Goal: Task Accomplishment & Management: Use online tool/utility

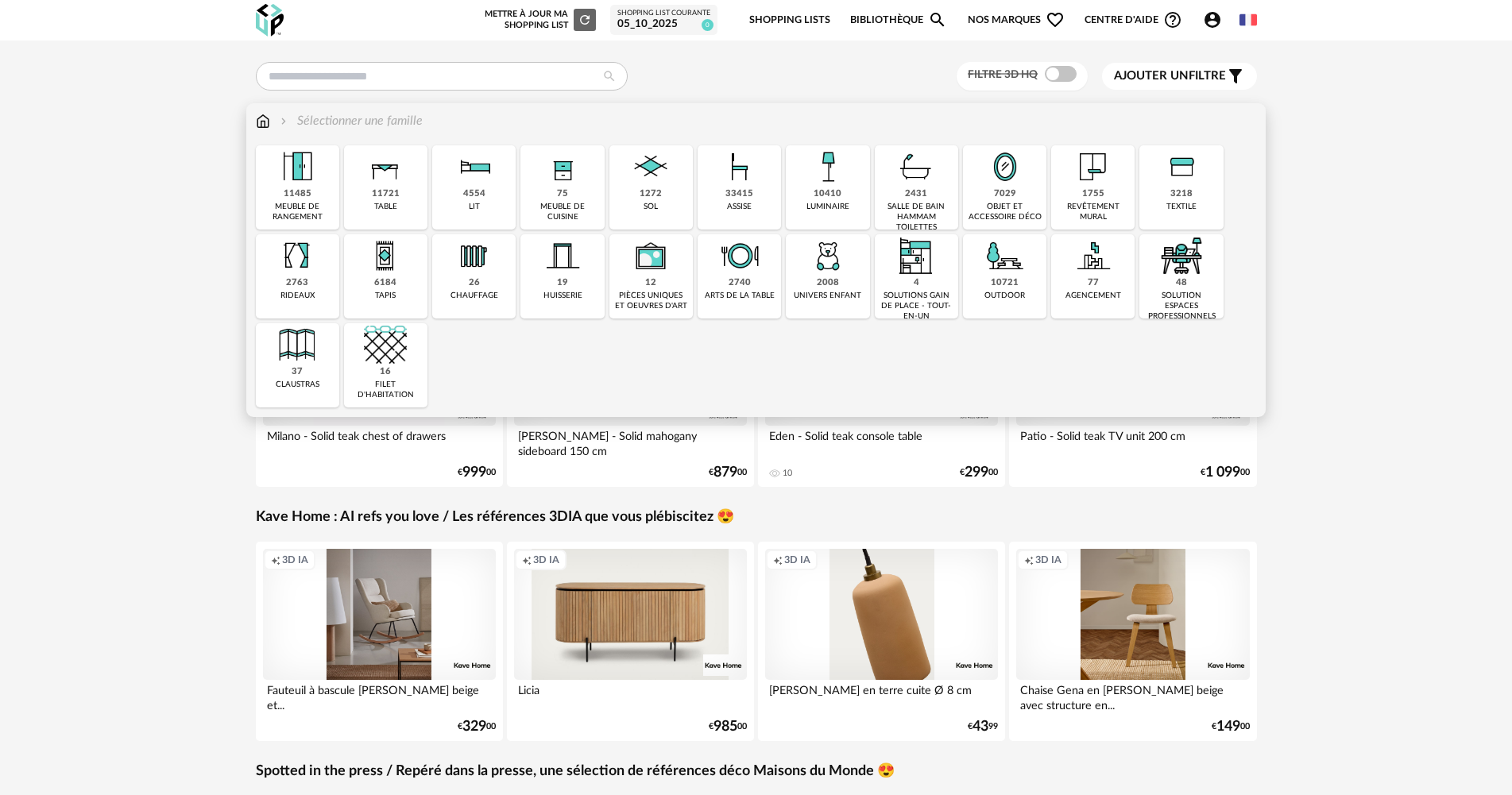
click at [665, 175] on img at bounding box center [651, 167] width 43 height 43
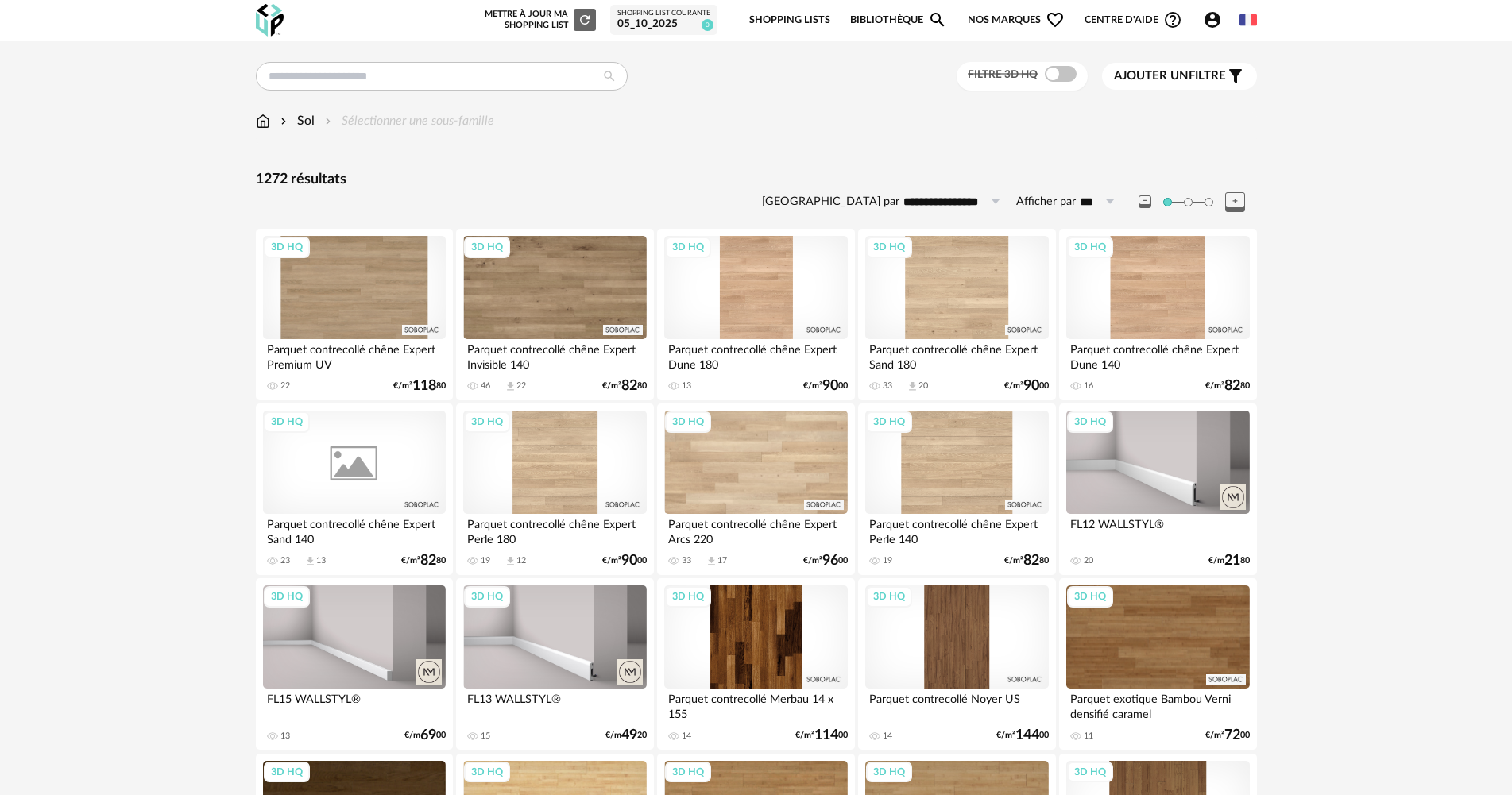
click at [384, 450] on div "3D HQ" at bounding box center [354, 463] width 183 height 103
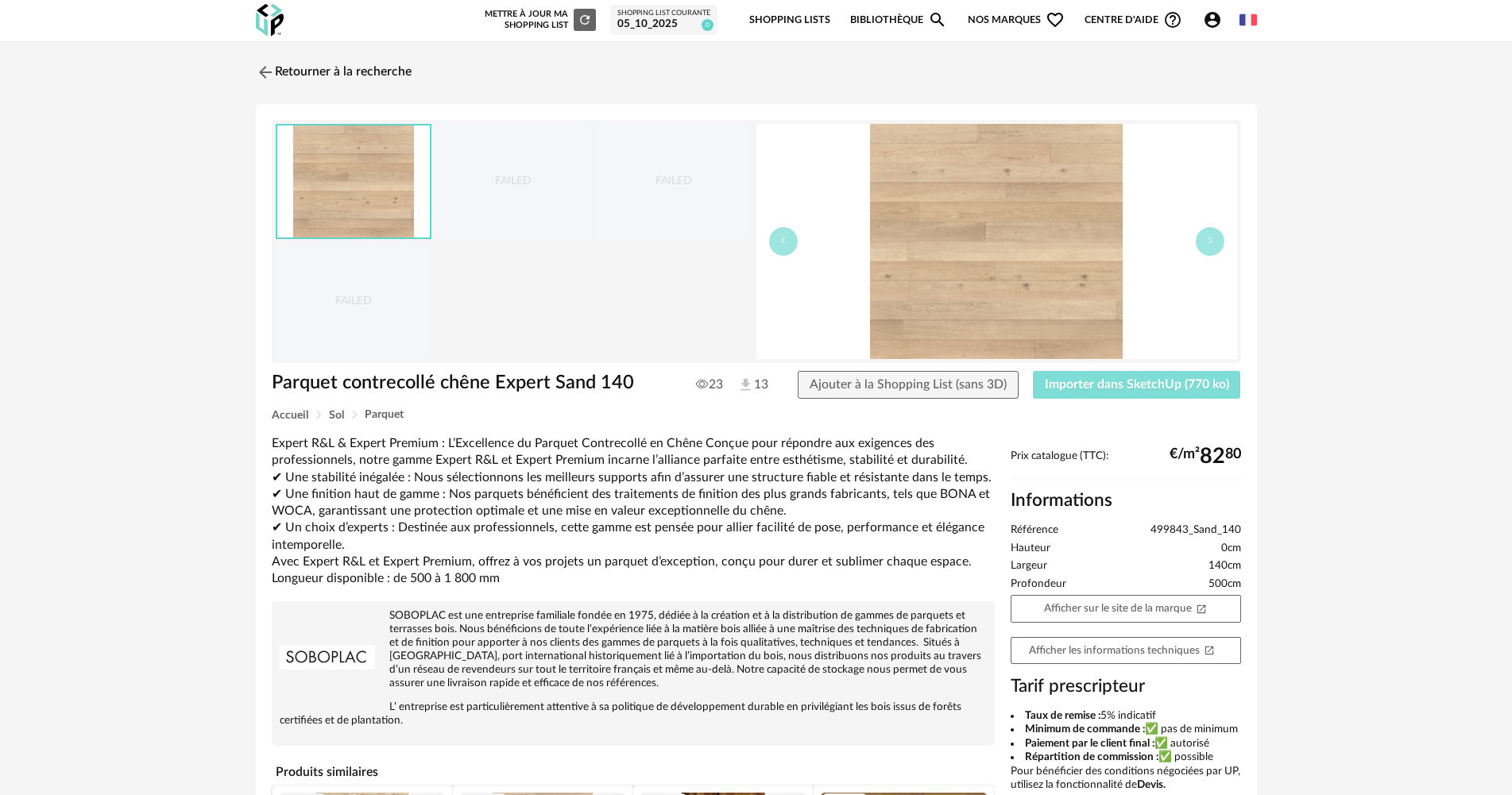
click at [1088, 382] on span "Importer dans SketchUp (770 ko)" at bounding box center [1136, 384] width 184 height 12
click at [253, 69] on img at bounding box center [263, 72] width 23 height 23
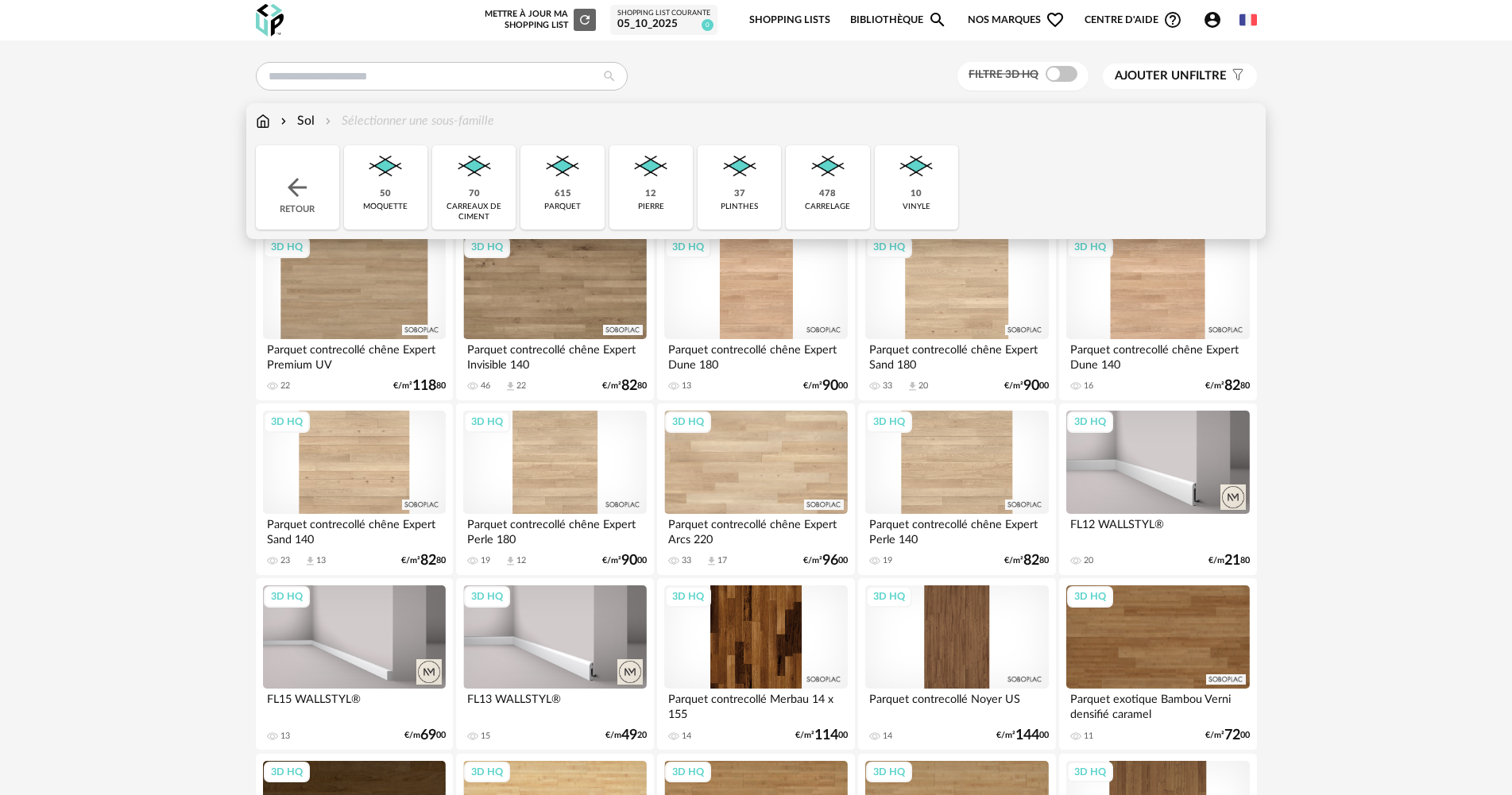
click at [304, 114] on div "Sol" at bounding box center [295, 121] width 37 height 18
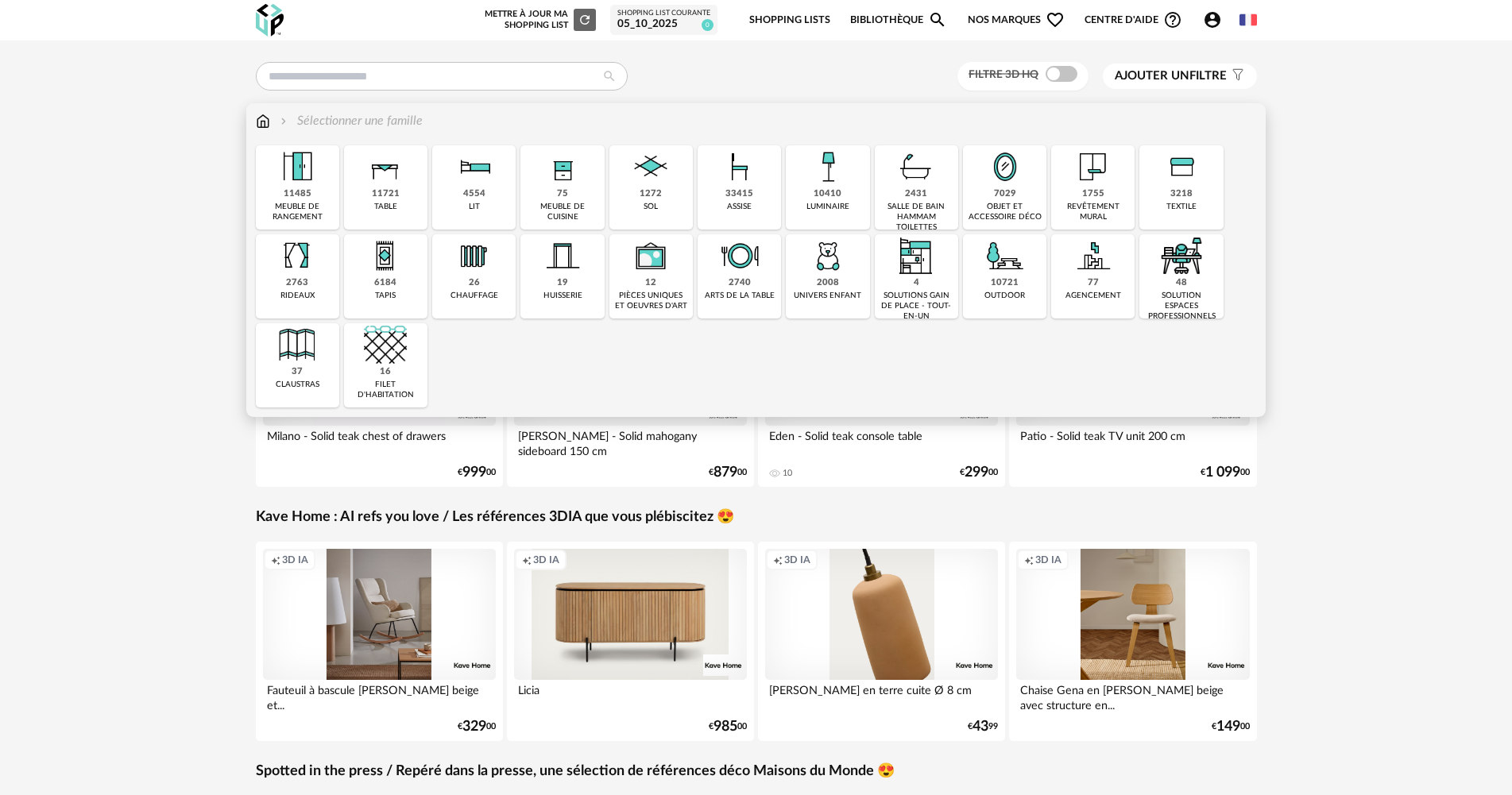
click at [991, 277] on img at bounding box center [1004, 256] width 43 height 43
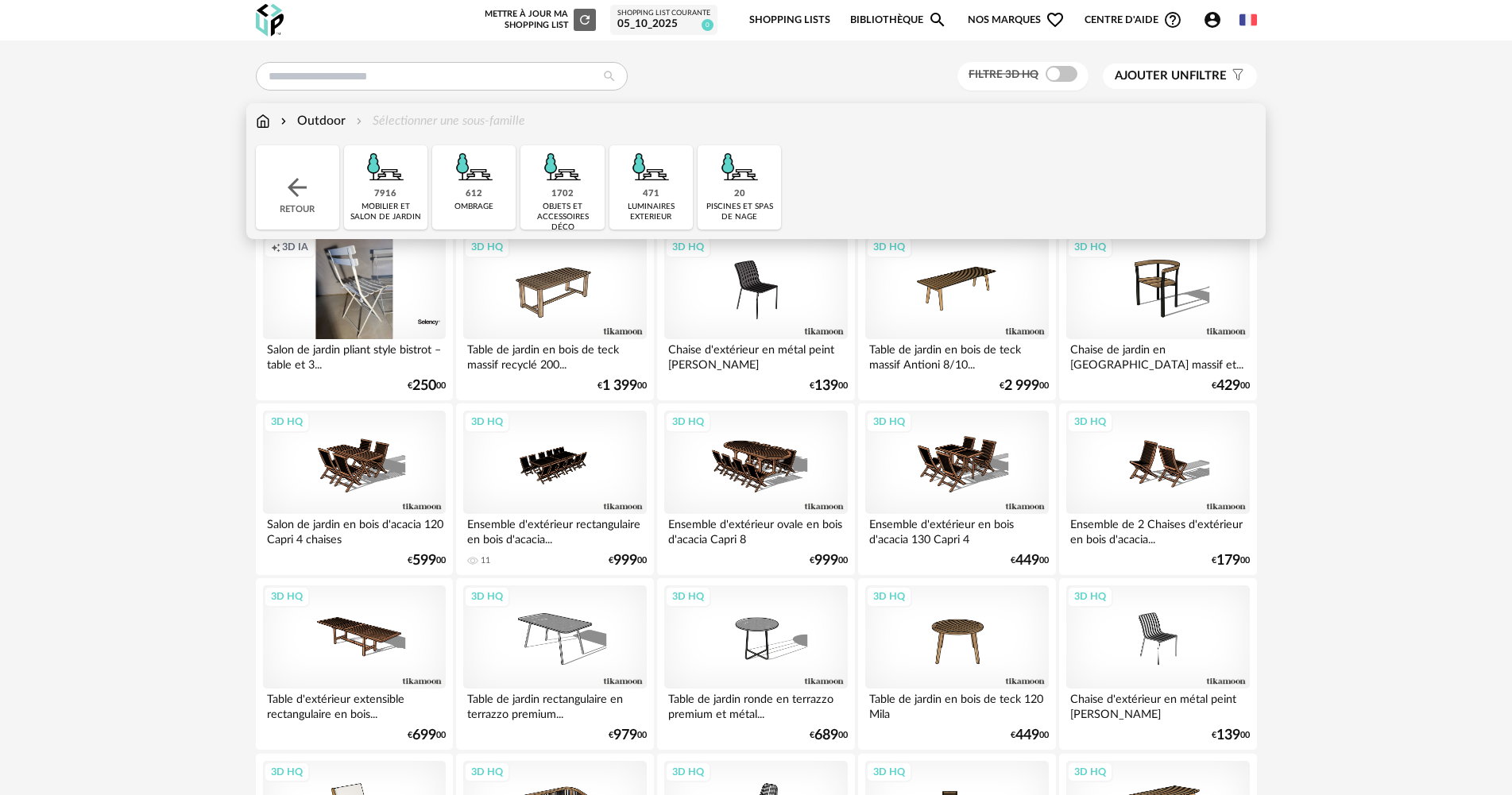
click at [416, 204] on div "mobilier et salon de jardin" at bounding box center [385, 213] width 74 height 21
click at [300, 189] on img at bounding box center [297, 188] width 29 height 29
click at [567, 171] on img at bounding box center [562, 167] width 43 height 43
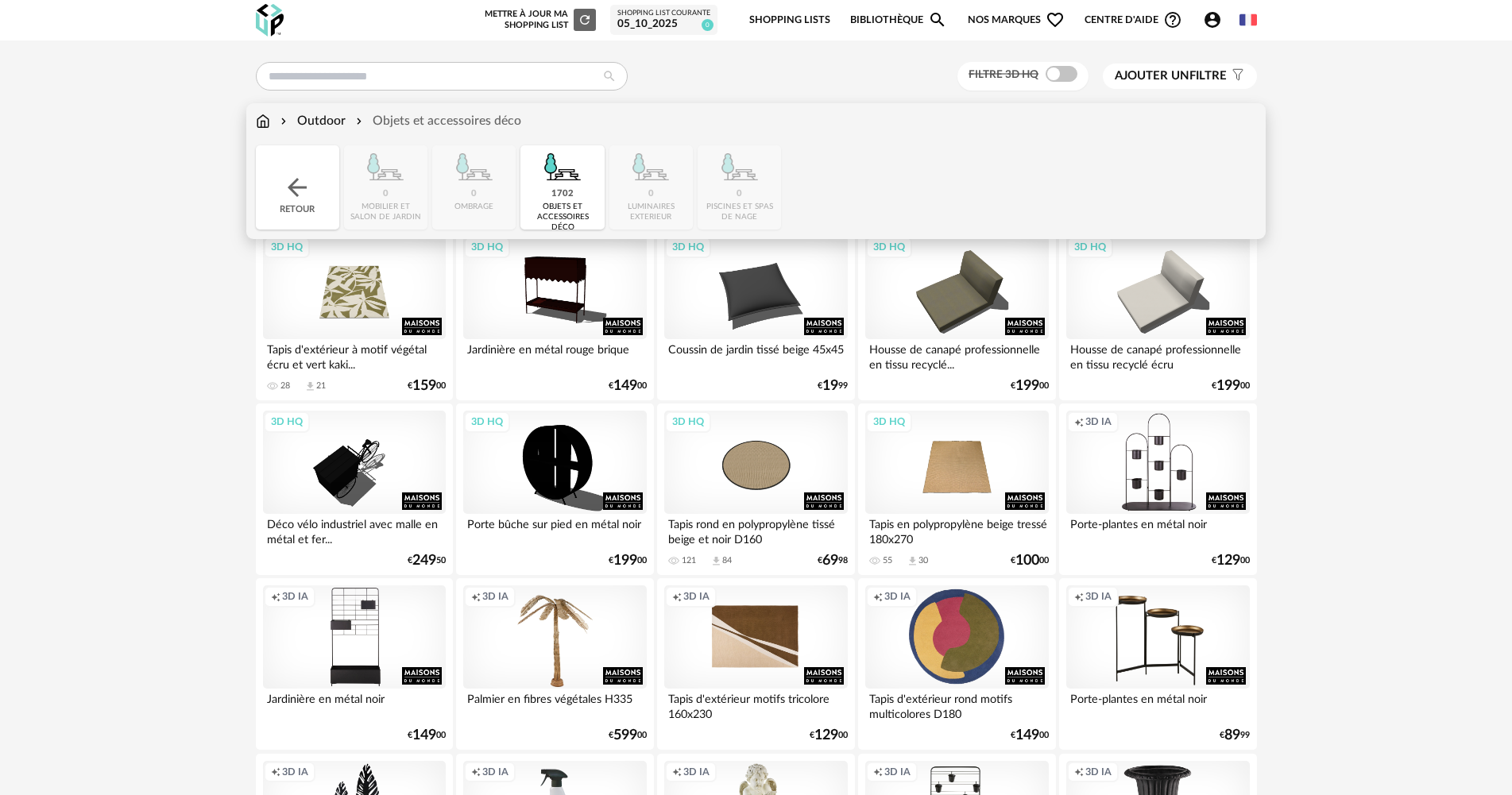
click at [284, 194] on img at bounding box center [297, 188] width 29 height 29
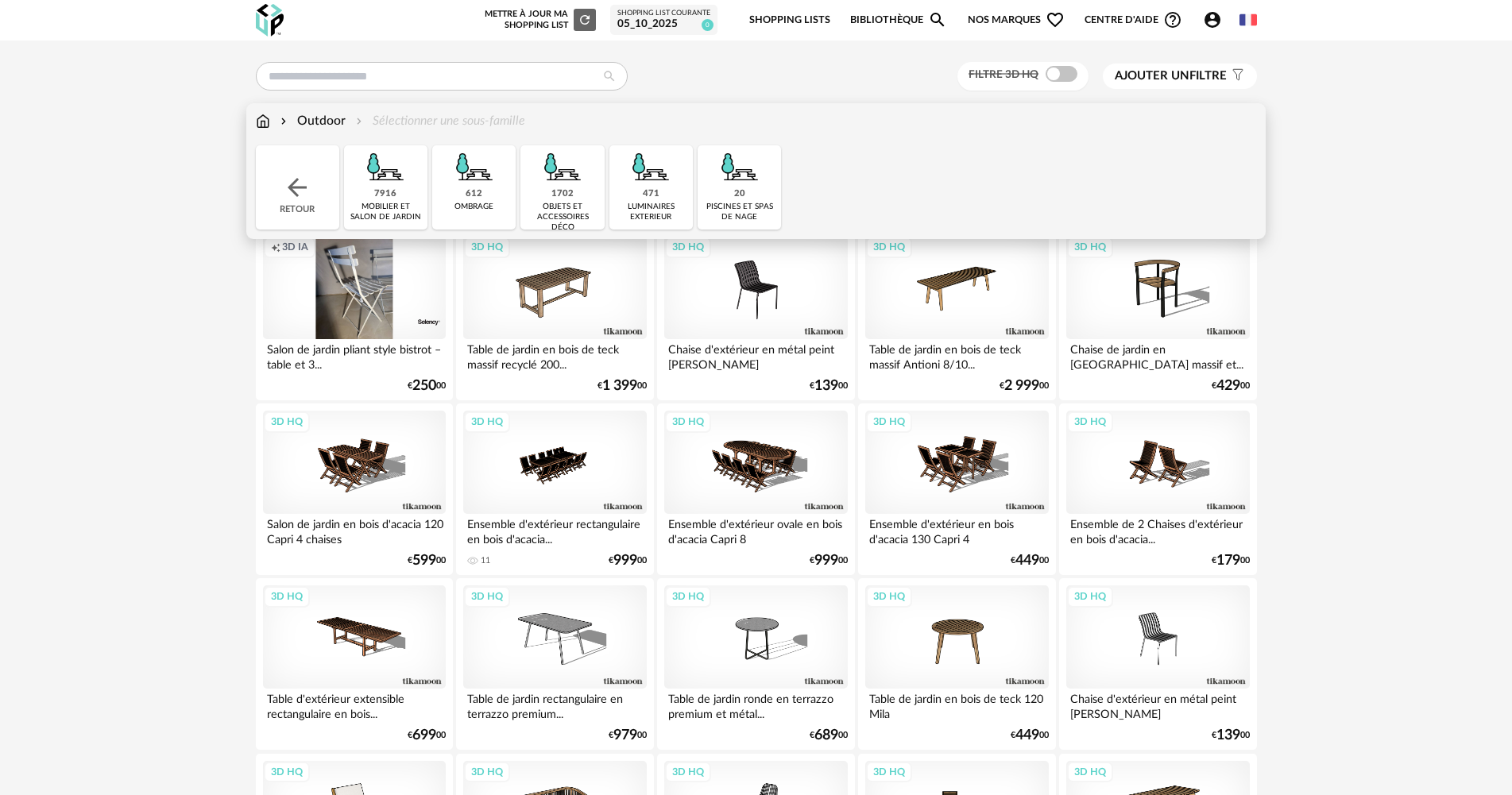
click at [284, 193] on img at bounding box center [297, 188] width 29 height 29
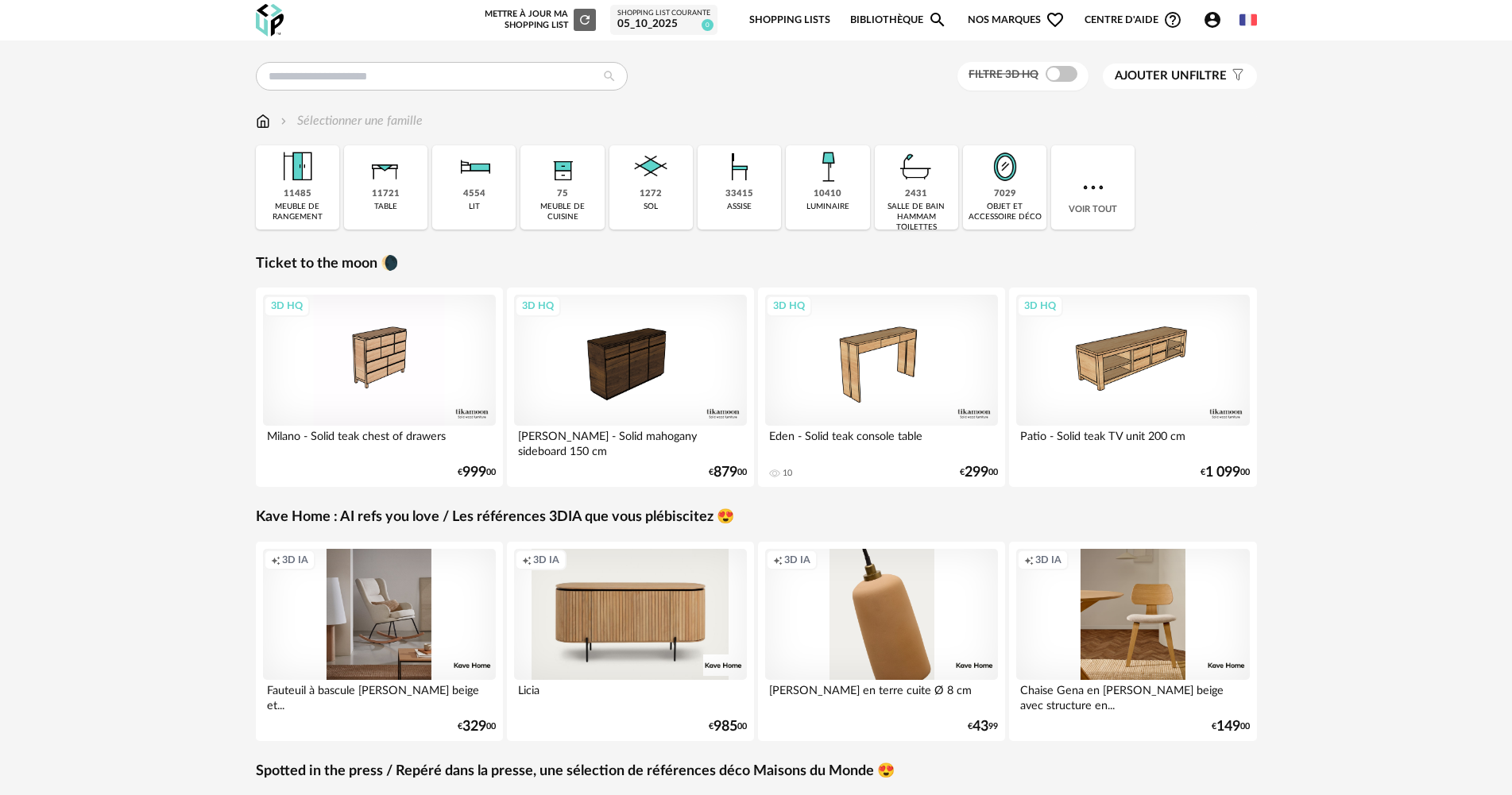
click at [191, 236] on div "Filtre 3D HQ Ajouter un filtre s Filter icon Filtrer par : Sélectionner une fam…" at bounding box center [756, 542] width 1512 height 1005
click at [649, 18] on div "05_10_2025" at bounding box center [663, 24] width 93 height 14
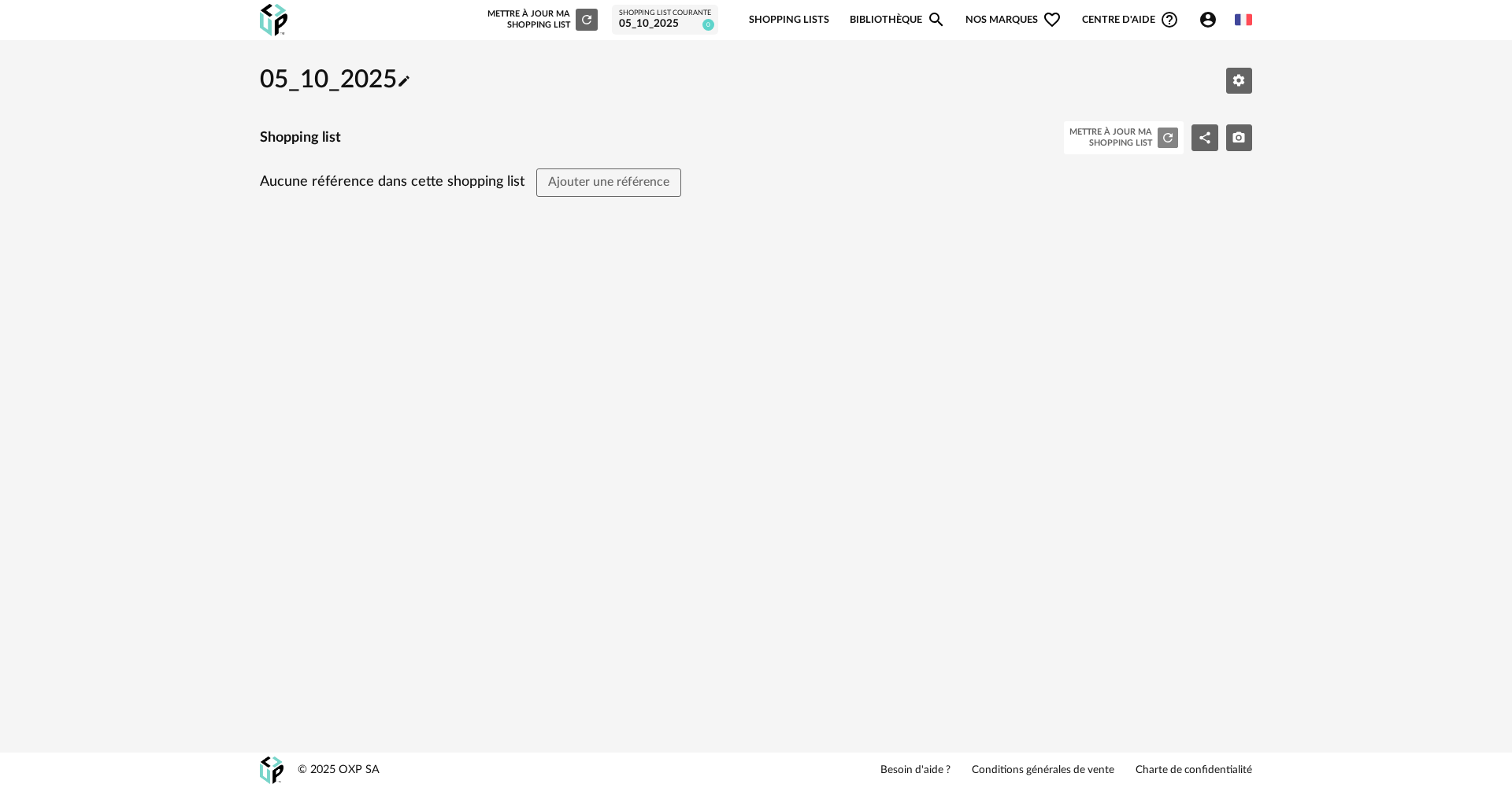
click at [1167, 133] on icon "Refresh icon" at bounding box center [1167, 138] width 14 height 14
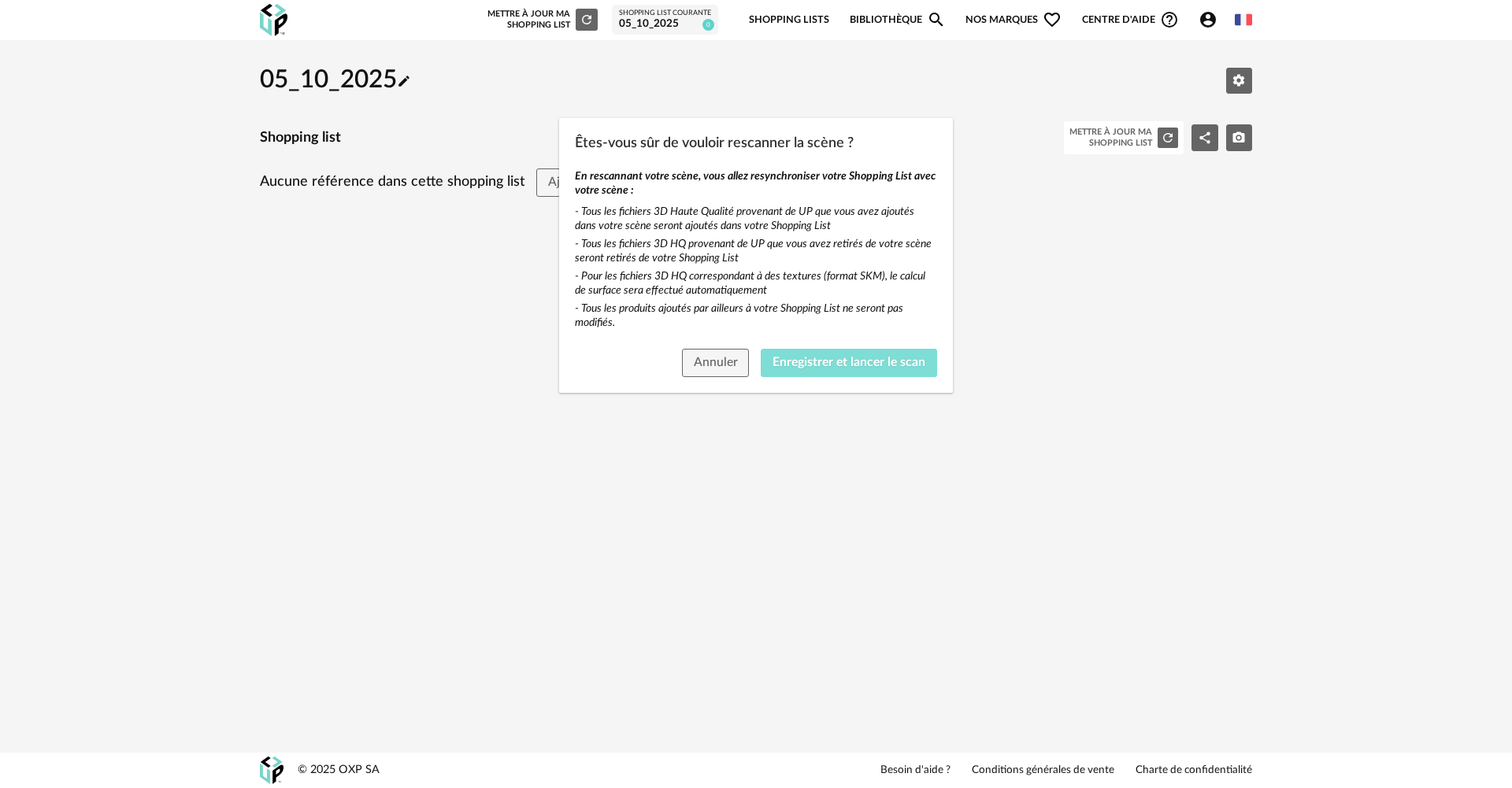
click at [843, 366] on span "Enregistrer et lancer le scan" at bounding box center [848, 362] width 153 height 12
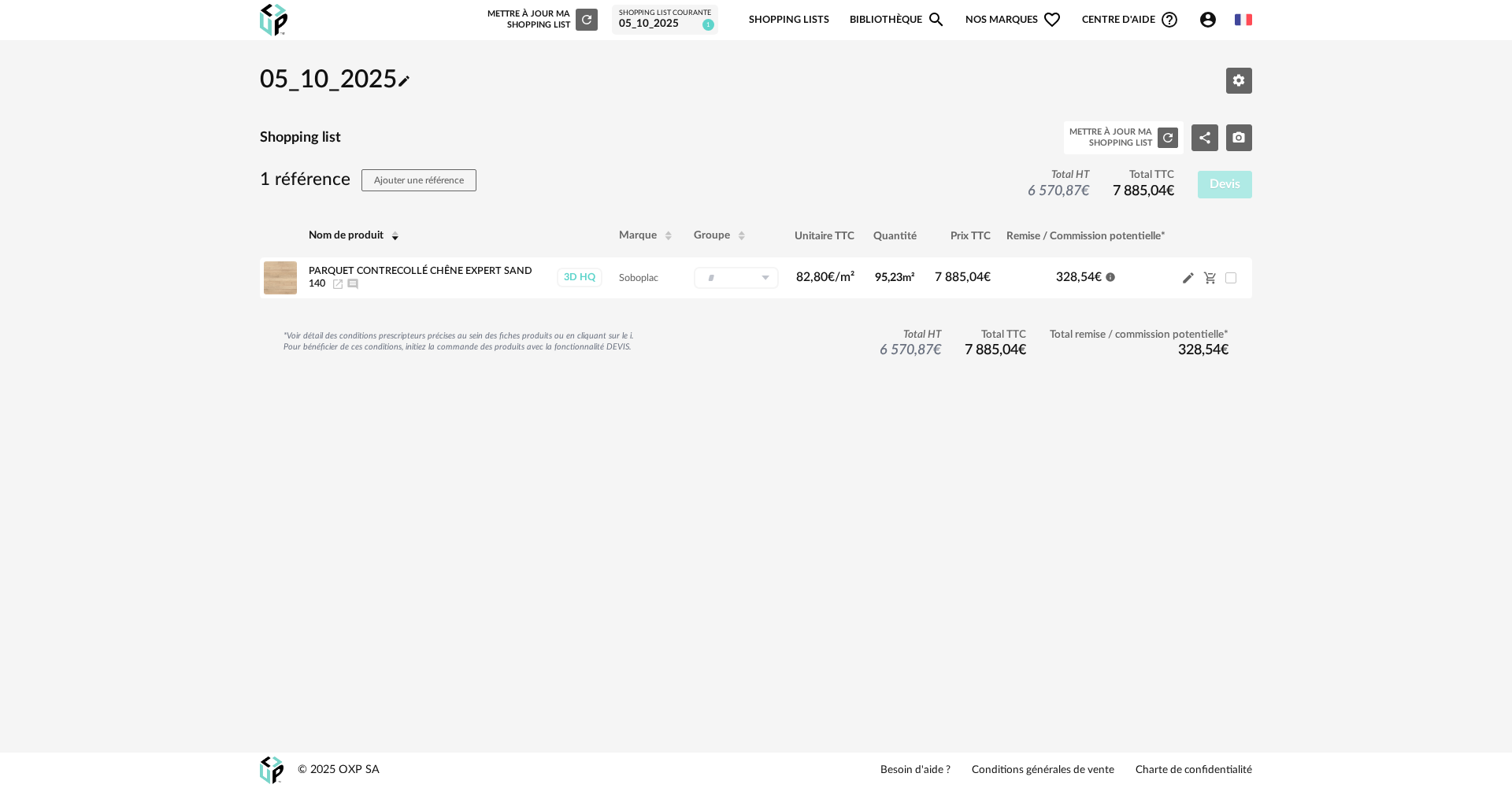
click at [1439, 407] on div "05_10_2025 Pencil icon Editer les paramètres Shopping list Mettre à jour ma Sho…" at bounding box center [756, 230] width 1512 height 381
